Goal: Task Accomplishment & Management: Manage account settings

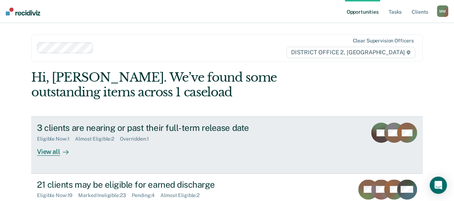
click at [173, 148] on div "3 clients are nearing or past their full-term release date Eligible Now : 1 Alm…" at bounding box center [171, 138] width 269 height 33
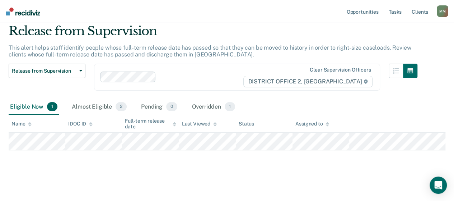
scroll to position [27, 0]
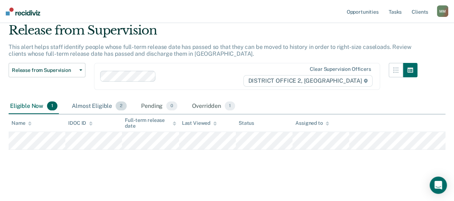
click at [98, 105] on div "Almost Eligible 2" at bounding box center [99, 106] width 58 height 16
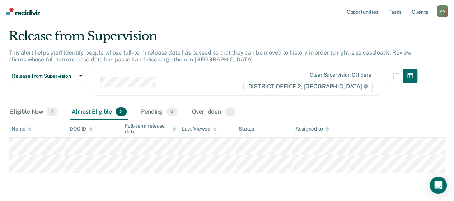
scroll to position [0, 0]
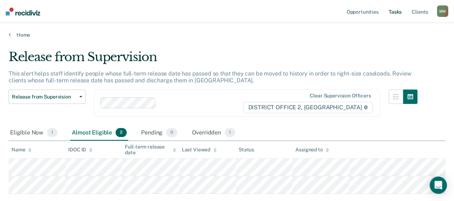
click at [399, 13] on link "Tasks" at bounding box center [396, 11] width 16 height 23
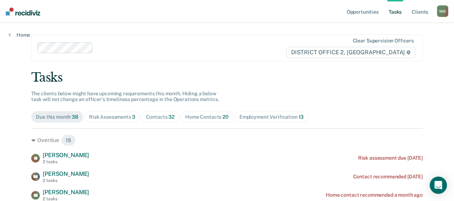
click at [192, 117] on div "Home Contacts 20" at bounding box center [206, 117] width 43 height 6
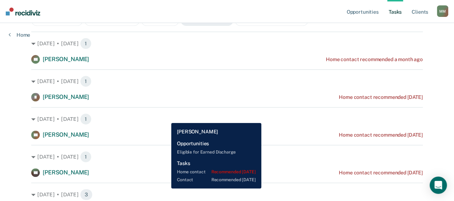
scroll to position [108, 0]
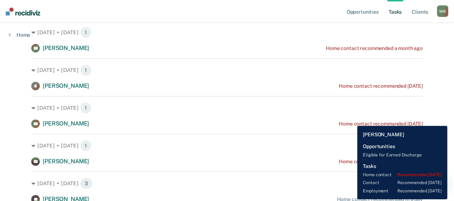
click at [352, 121] on div "Home contact recommended [DATE]" at bounding box center [381, 124] width 84 height 6
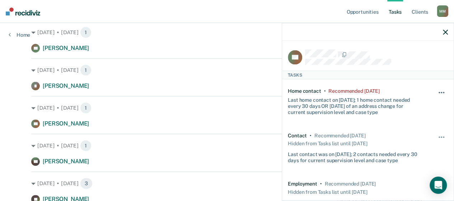
click at [441, 91] on button "button" at bounding box center [442, 96] width 12 height 11
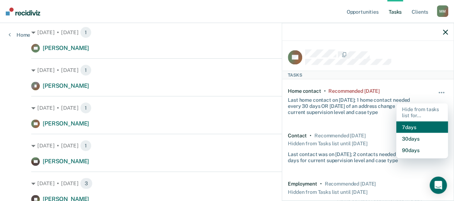
click at [413, 124] on button "7 days" at bounding box center [423, 126] width 52 height 11
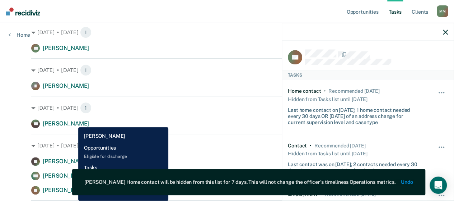
click at [73, 122] on div "[PERSON_NAME] [PERSON_NAME] Home contact recommended [DATE]" at bounding box center [227, 123] width 392 height 9
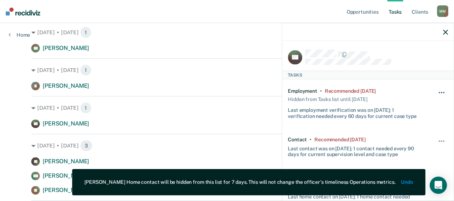
click at [436, 97] on button "button" at bounding box center [442, 96] width 12 height 11
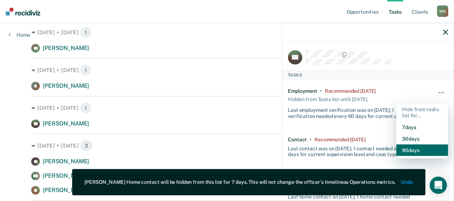
click at [408, 148] on button "90 days" at bounding box center [423, 149] width 52 height 11
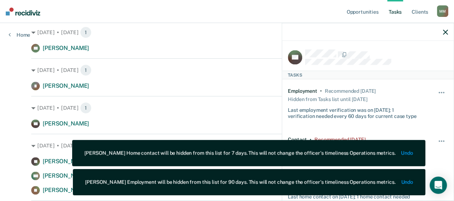
click at [436, 137] on div "Hide from tasks list for... 7 days 30 days 90 days" at bounding box center [442, 146] width 12 height 21
click at [439, 140] on span "button" at bounding box center [439, 140] width 1 height 1
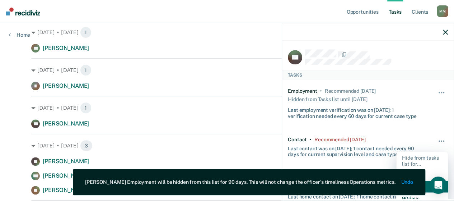
scroll to position [72, 0]
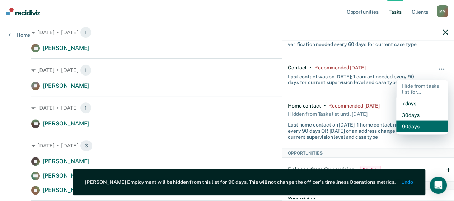
click at [411, 122] on button "90 days" at bounding box center [423, 126] width 52 height 11
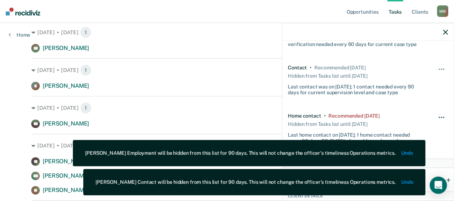
click at [437, 115] on button "button" at bounding box center [442, 120] width 12 height 11
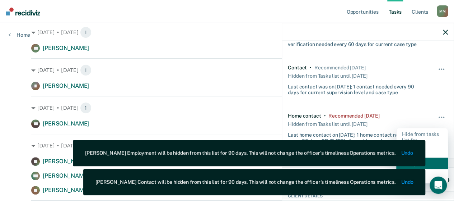
scroll to position [108, 0]
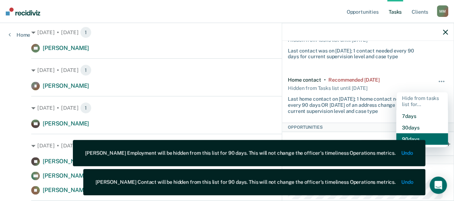
click at [428, 138] on button "90 days" at bounding box center [423, 138] width 52 height 11
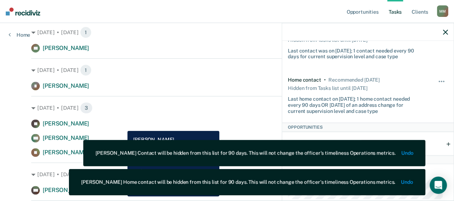
click at [122, 125] on div "[PERSON_NAME] Home contact recommended in a day" at bounding box center [227, 123] width 392 height 9
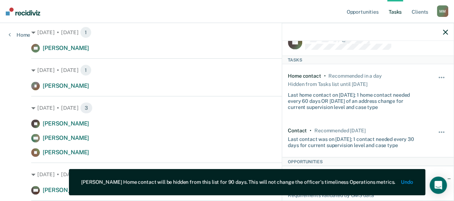
scroll to position [0, 0]
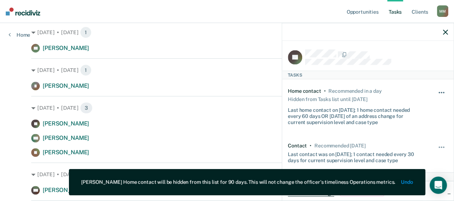
click at [441, 92] on span "button" at bounding box center [441, 92] width 1 height 1
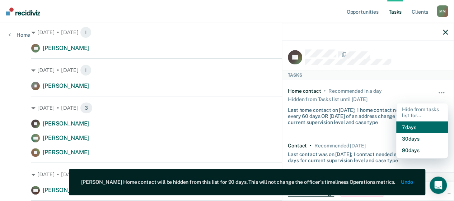
click at [417, 125] on button "7 days" at bounding box center [423, 126] width 52 height 11
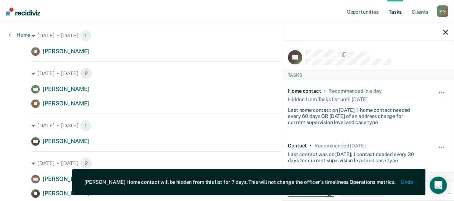
scroll to position [180, 0]
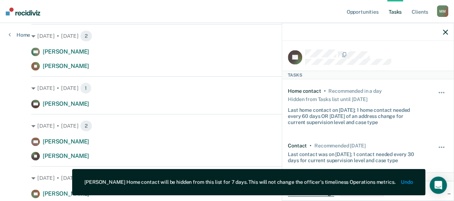
click at [445, 31] on icon "button" at bounding box center [445, 31] width 5 height 5
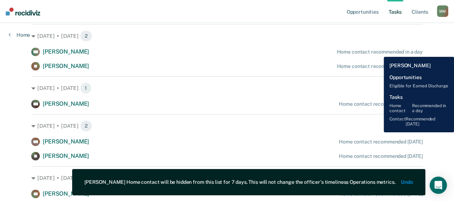
click at [379, 51] on div "Home contact recommended in a day" at bounding box center [380, 52] width 86 height 6
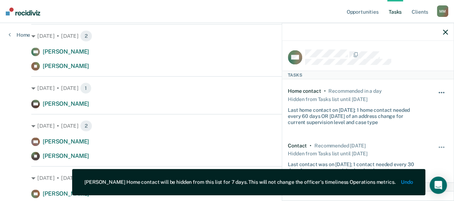
click at [443, 92] on span "button" at bounding box center [443, 92] width 1 height 1
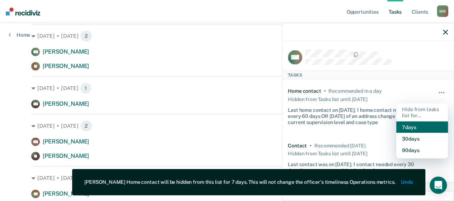
click at [409, 124] on button "7 days" at bounding box center [423, 126] width 52 height 11
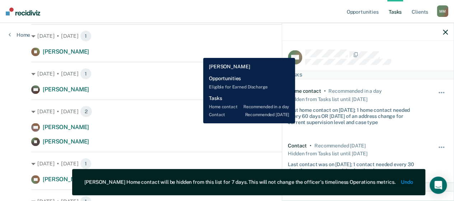
click at [198, 52] on div "[PERSON_NAME] Home contact recommended in a day" at bounding box center [227, 51] width 392 height 9
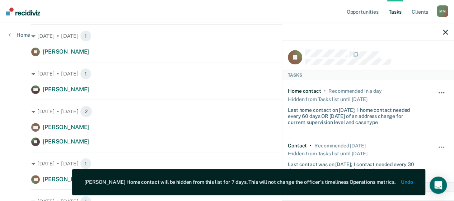
click at [439, 92] on span "button" at bounding box center [439, 92] width 1 height 1
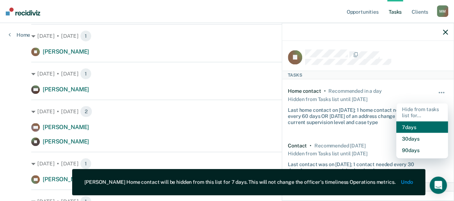
drag, startPoint x: 415, startPoint y: 126, endPoint x: 411, endPoint y: 124, distance: 4.3
click at [414, 126] on button "7 days" at bounding box center [423, 126] width 52 height 11
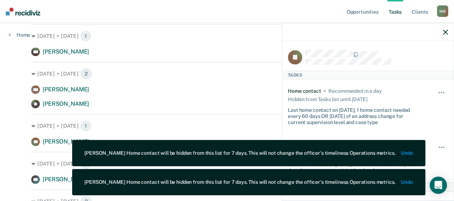
click at [197, 45] on div "[DATE] • [DATE] 1 [PERSON_NAME] Home contact recommended [DATE]" at bounding box center [227, 40] width 392 height 32
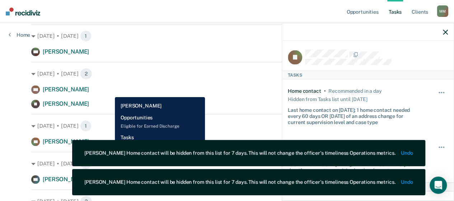
click at [110, 92] on div "WF [PERSON_NAME] Home contact recommended [DATE]" at bounding box center [227, 89] width 392 height 9
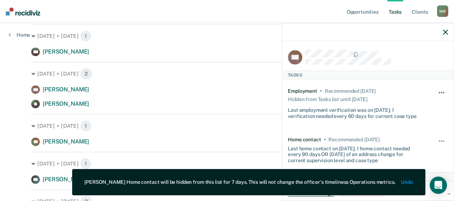
click at [437, 93] on button "button" at bounding box center [442, 96] width 12 height 11
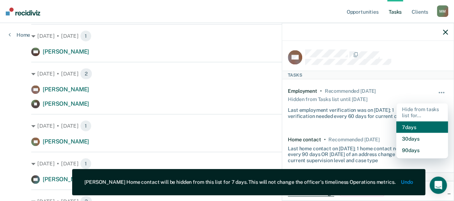
click at [418, 125] on button "7 days" at bounding box center [423, 126] width 52 height 11
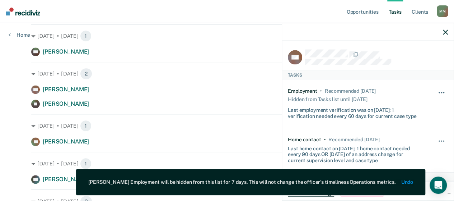
click at [441, 92] on span "button" at bounding box center [441, 92] width 1 height 1
click at [392, 90] on div "Employment • Recommended [DATE] Hidden from Tasks list until [DATE] Last employ…" at bounding box center [355, 103] width 134 height 31
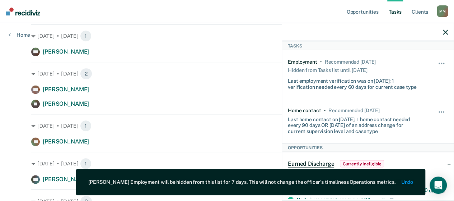
scroll to position [72, 0]
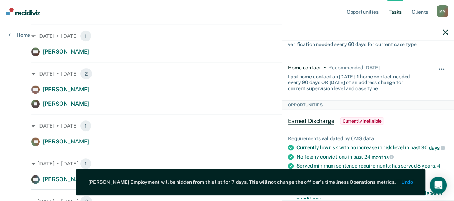
click at [443, 68] on span "button" at bounding box center [443, 68] width 1 height 1
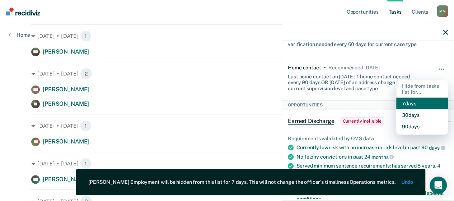
click at [414, 101] on button "7 days" at bounding box center [423, 103] width 52 height 11
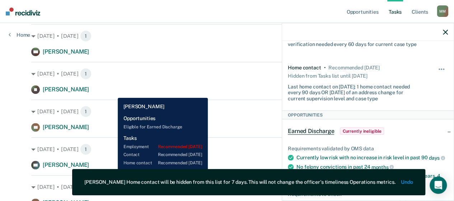
click at [112, 92] on div "[PERSON_NAME] Home contact recommended [DATE]" at bounding box center [227, 89] width 392 height 9
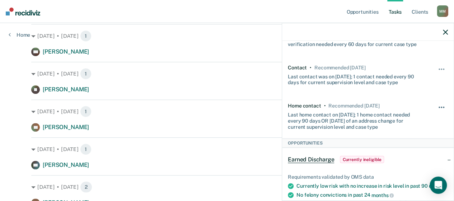
click at [438, 107] on button "button" at bounding box center [442, 110] width 12 height 11
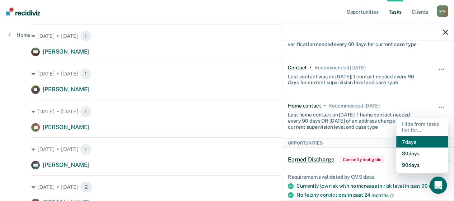
click at [419, 140] on button "7 days" at bounding box center [423, 141] width 52 height 11
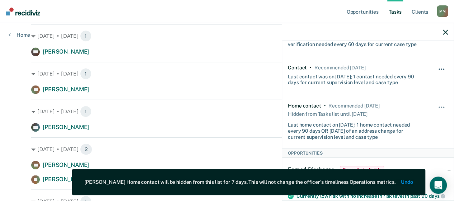
click at [440, 67] on button "button" at bounding box center [442, 72] width 12 height 11
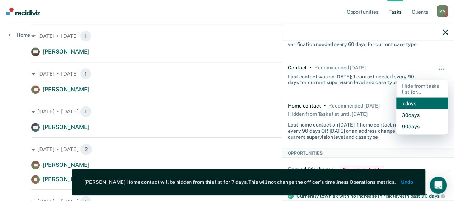
click at [425, 98] on button "7 days" at bounding box center [423, 103] width 52 height 11
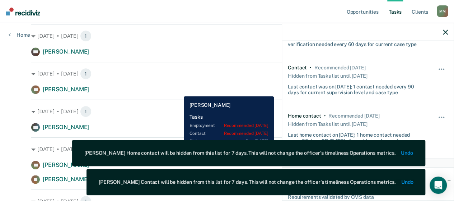
click at [178, 91] on div "AB [PERSON_NAME] Home contact recommended [DATE]" at bounding box center [227, 89] width 392 height 9
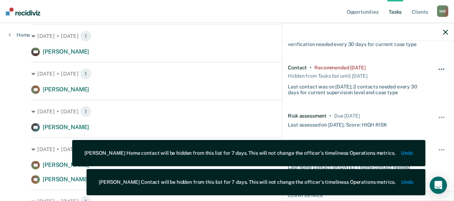
click at [436, 67] on button "button" at bounding box center [442, 72] width 12 height 11
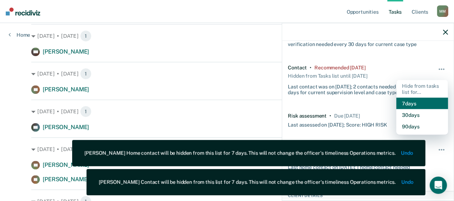
click at [410, 102] on button "7 days" at bounding box center [423, 103] width 52 height 11
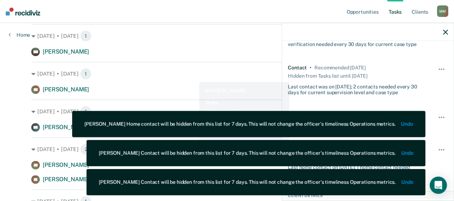
scroll to position [215, 0]
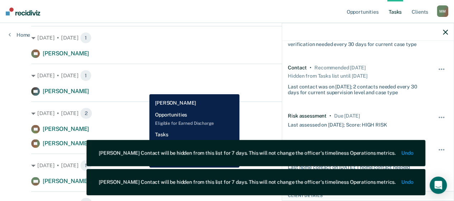
click at [144, 89] on div "GC [PERSON_NAME] Home contact recommended [DATE]" at bounding box center [227, 91] width 392 height 9
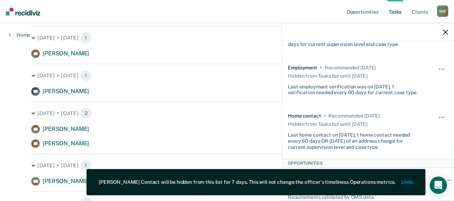
scroll to position [36, 0]
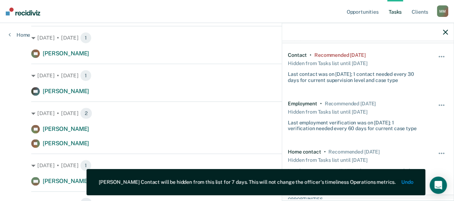
click at [439, 48] on div "Contact • Recommended [DATE] Hidden from Tasks list until [DATE] Last contact w…" at bounding box center [368, 67] width 160 height 48
click at [441, 56] on span "button" at bounding box center [441, 56] width 1 height 1
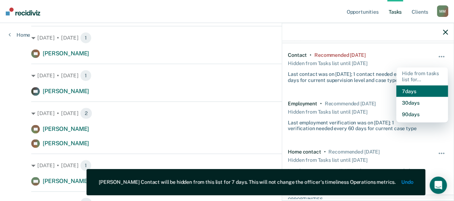
click at [415, 85] on button "7 days" at bounding box center [423, 90] width 52 height 11
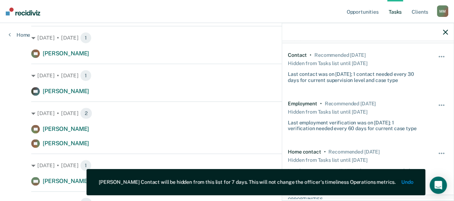
scroll to position [251, 0]
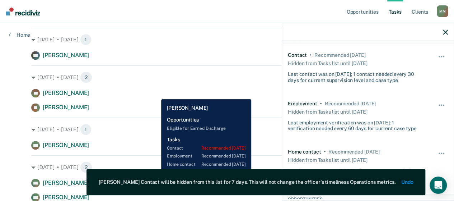
click at [156, 94] on div "[PERSON_NAME] Home contact recommended [DATE]" at bounding box center [227, 93] width 392 height 9
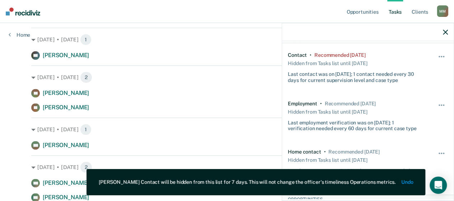
click at [447, 32] on icon "button" at bounding box center [445, 31] width 5 height 5
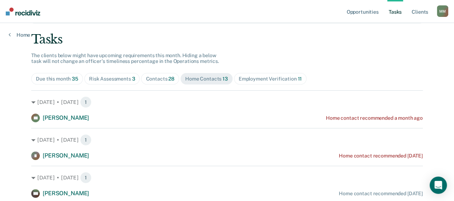
scroll to position [36, 0]
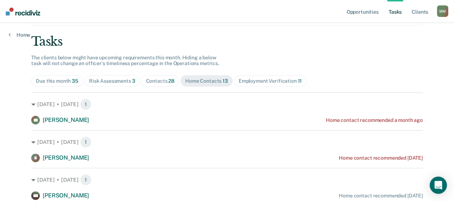
click at [268, 79] on div "Employment Verification 11" at bounding box center [270, 81] width 63 height 6
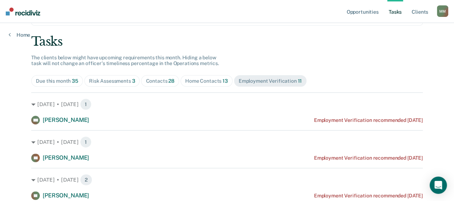
scroll to position [72, 0]
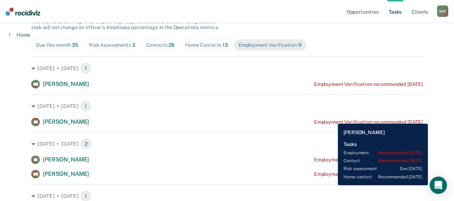
click at [333, 119] on div "Employment Verification recommended [DATE]" at bounding box center [368, 122] width 109 height 6
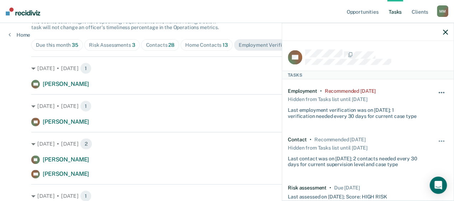
click at [438, 91] on button "button" at bounding box center [442, 96] width 12 height 11
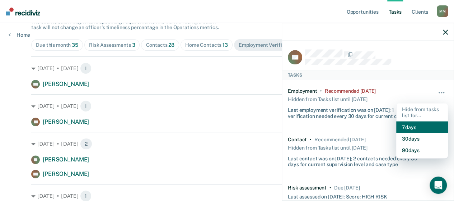
click at [413, 123] on button "7 days" at bounding box center [423, 126] width 52 height 11
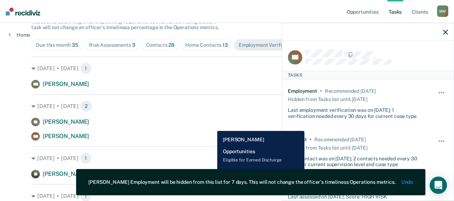
click at [212, 125] on div "FT [PERSON_NAME] Employment Verification recommended [DATE]" at bounding box center [227, 121] width 392 height 9
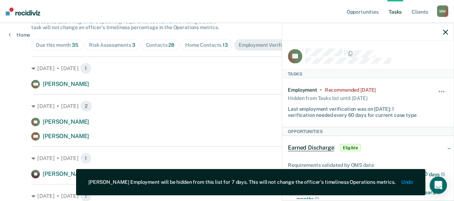
scroll to position [0, 0]
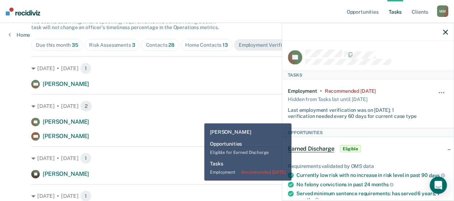
click at [199, 118] on div "FT [PERSON_NAME] Employment Verification recommended [DATE]" at bounding box center [227, 121] width 392 height 9
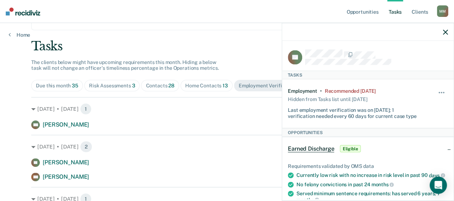
scroll to position [72, 0]
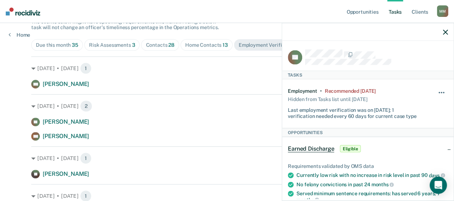
click at [436, 91] on button "button" at bounding box center [442, 96] width 12 height 11
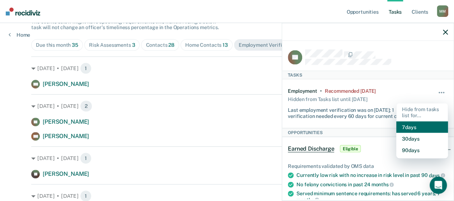
drag, startPoint x: 422, startPoint y: 122, endPoint x: 416, endPoint y: 124, distance: 6.5
click at [420, 124] on button "7 days" at bounding box center [423, 126] width 52 height 11
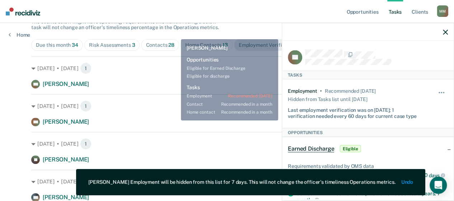
click at [176, 120] on div "DM [PERSON_NAME] Employment Verification recommended [DATE]" at bounding box center [227, 121] width 392 height 9
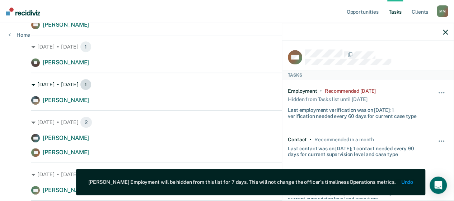
scroll to position [180, 0]
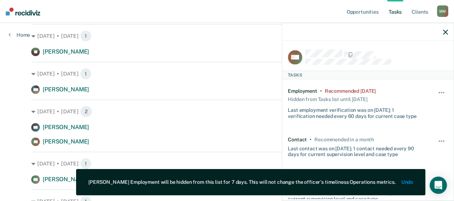
click at [150, 134] on div "GC [PERSON_NAME] Employment Verification recommended [DATE] [PERSON_NAME] Emplo…" at bounding box center [227, 134] width 392 height 23
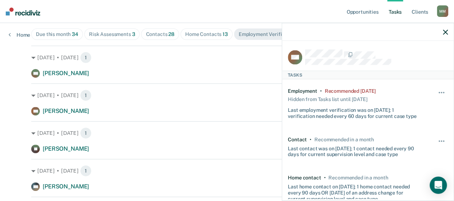
scroll to position [72, 0]
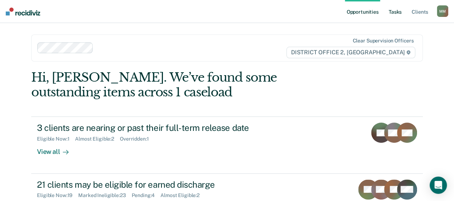
click at [394, 12] on link "Tasks" at bounding box center [396, 11] width 16 height 23
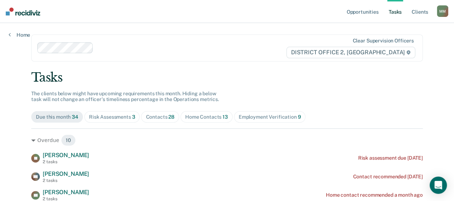
click at [161, 118] on div "Contacts 28" at bounding box center [160, 117] width 29 height 6
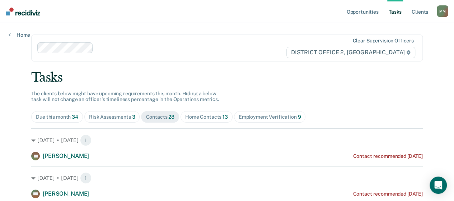
scroll to position [36, 0]
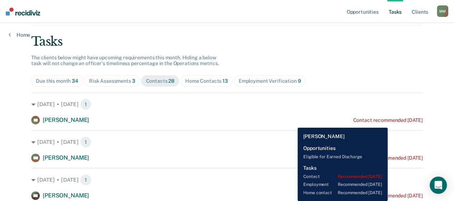
click at [395, 122] on div "Contact recommended [DATE]" at bounding box center [388, 120] width 70 height 6
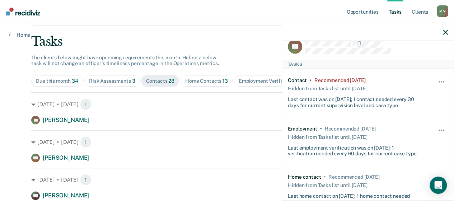
scroll to position [0, 0]
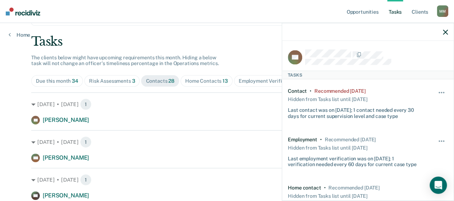
click at [443, 33] on div at bounding box center [368, 32] width 172 height 18
click at [445, 31] on icon "button" at bounding box center [445, 31] width 5 height 5
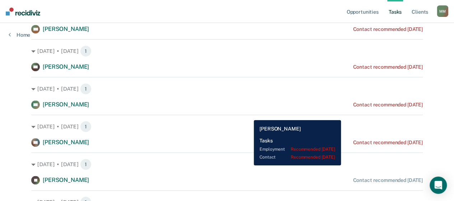
scroll to position [180, 0]
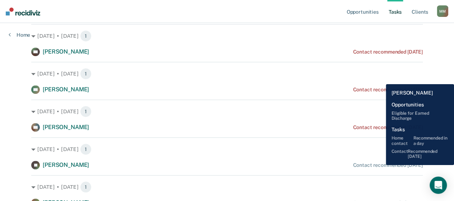
click at [381, 165] on div "Contact recommended in 2 days" at bounding box center [388, 165] width 70 height 6
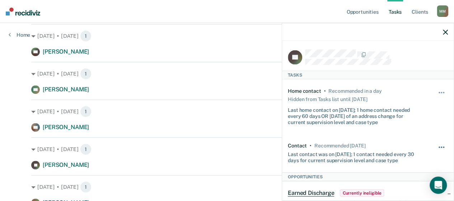
click at [436, 145] on button "button" at bounding box center [442, 150] width 12 height 11
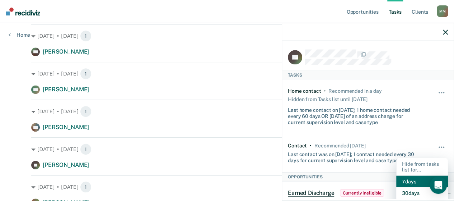
click at [414, 178] on button "7 days" at bounding box center [423, 181] width 52 height 11
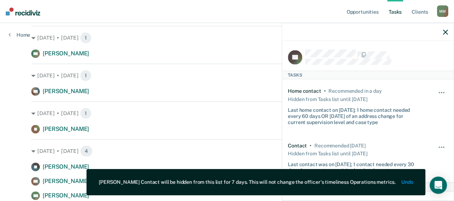
click at [254, 133] on div "IB Izaak Bringman Contact recommended in 3 days" at bounding box center [227, 129] width 392 height 9
click at [448, 33] on icon "button" at bounding box center [445, 31] width 5 height 5
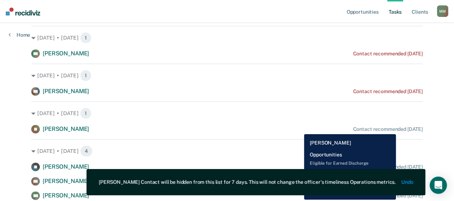
click at [397, 129] on div "Contact recommended in 3 days" at bounding box center [388, 129] width 70 height 6
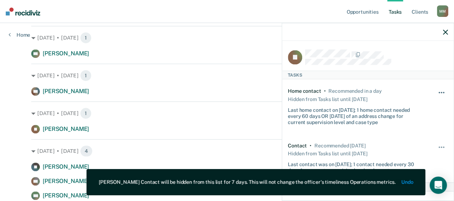
click at [441, 92] on span "button" at bounding box center [441, 92] width 1 height 1
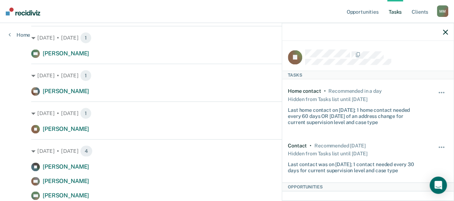
click at [371, 104] on div "Last home contact on [DATE]; 1 home contact needed every 60 days OR [DATE] of a…" at bounding box center [355, 114] width 134 height 21
click at [437, 145] on button "button" at bounding box center [442, 150] width 12 height 11
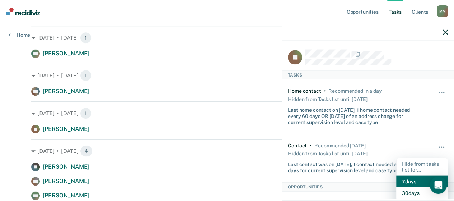
click at [417, 176] on button "7 days" at bounding box center [423, 181] width 52 height 11
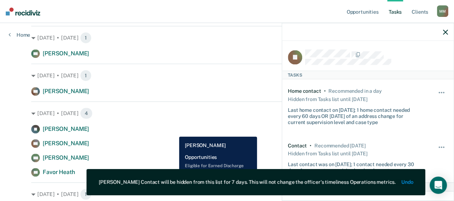
click at [174, 131] on div "JF Justin Farley Contact recommended in 6 days" at bounding box center [227, 129] width 392 height 9
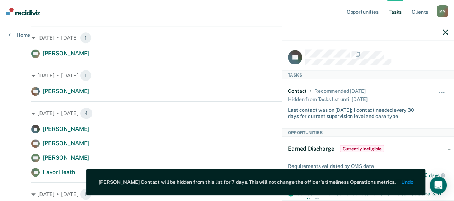
click at [445, 33] on icon "button" at bounding box center [445, 31] width 5 height 5
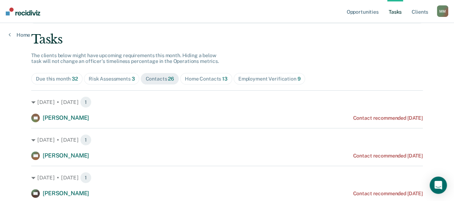
scroll to position [0, 0]
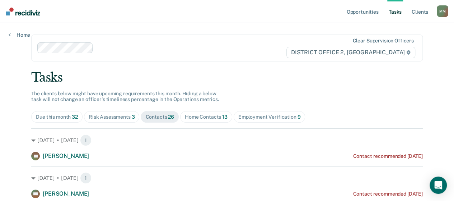
click at [215, 121] on span "Home Contacts 13" at bounding box center [206, 116] width 52 height 11
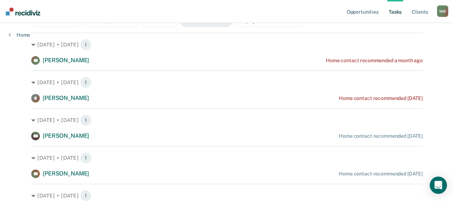
scroll to position [60, 0]
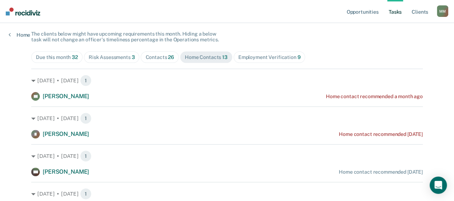
click at [242, 59] on div "Employment Verification 9" at bounding box center [269, 57] width 62 height 6
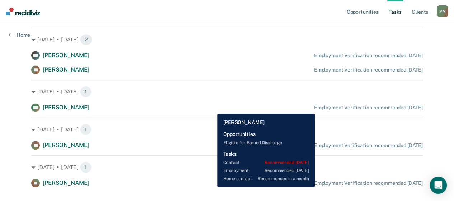
scroll to position [266, 0]
